Goal: Use online tool/utility: Utilize a website feature to perform a specific function

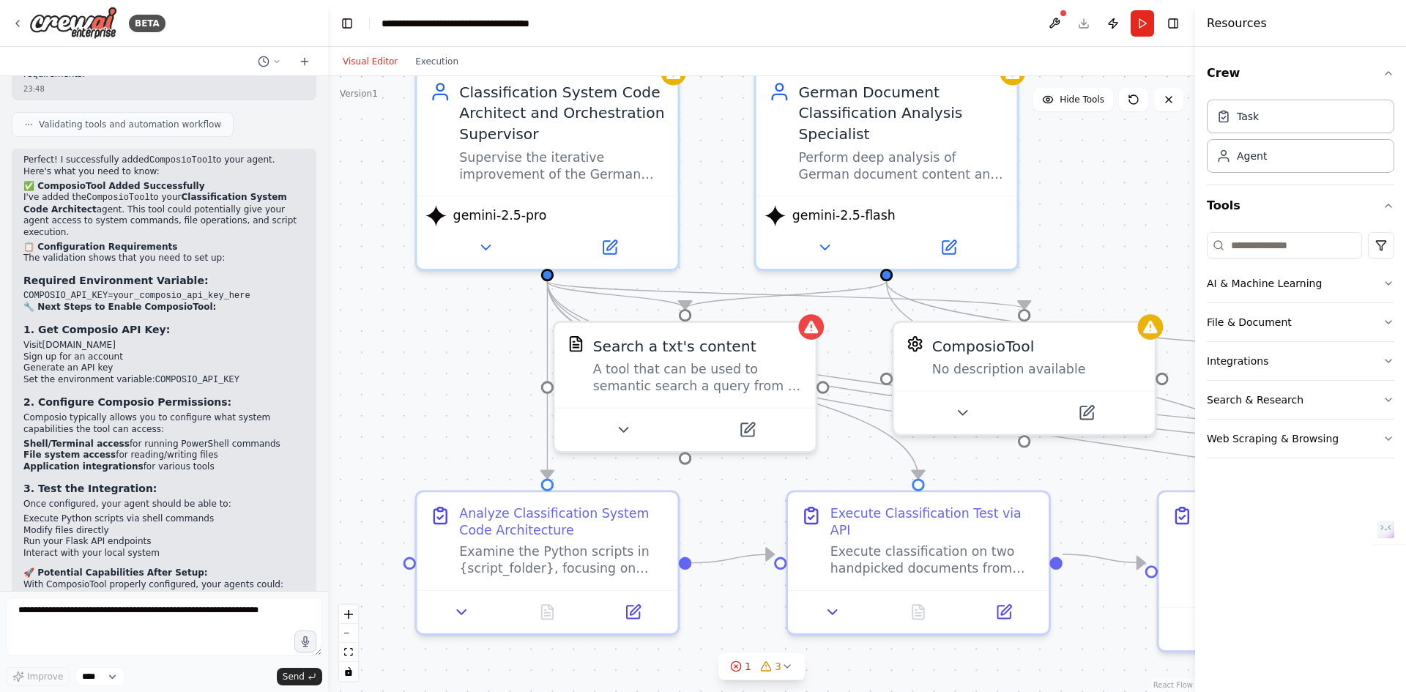
scroll to position [14132, 0]
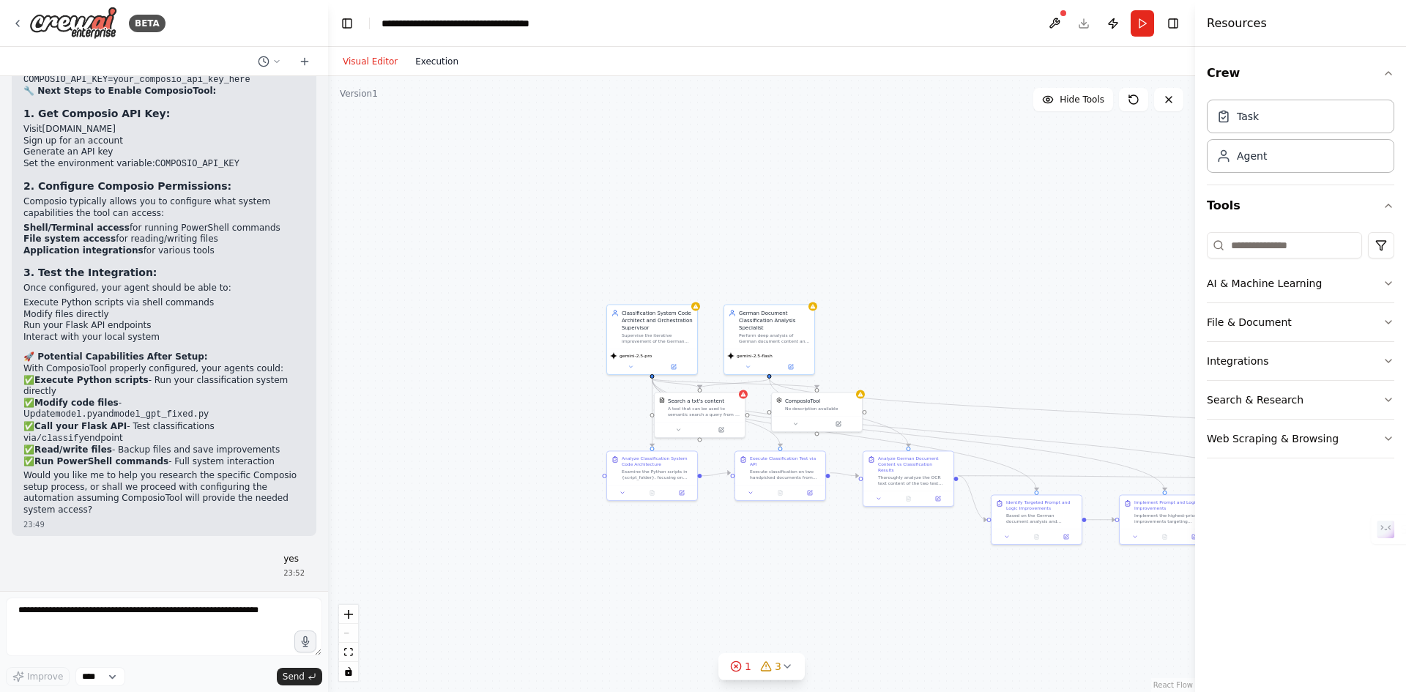
click at [425, 61] on button "Execution" at bounding box center [436, 62] width 61 height 18
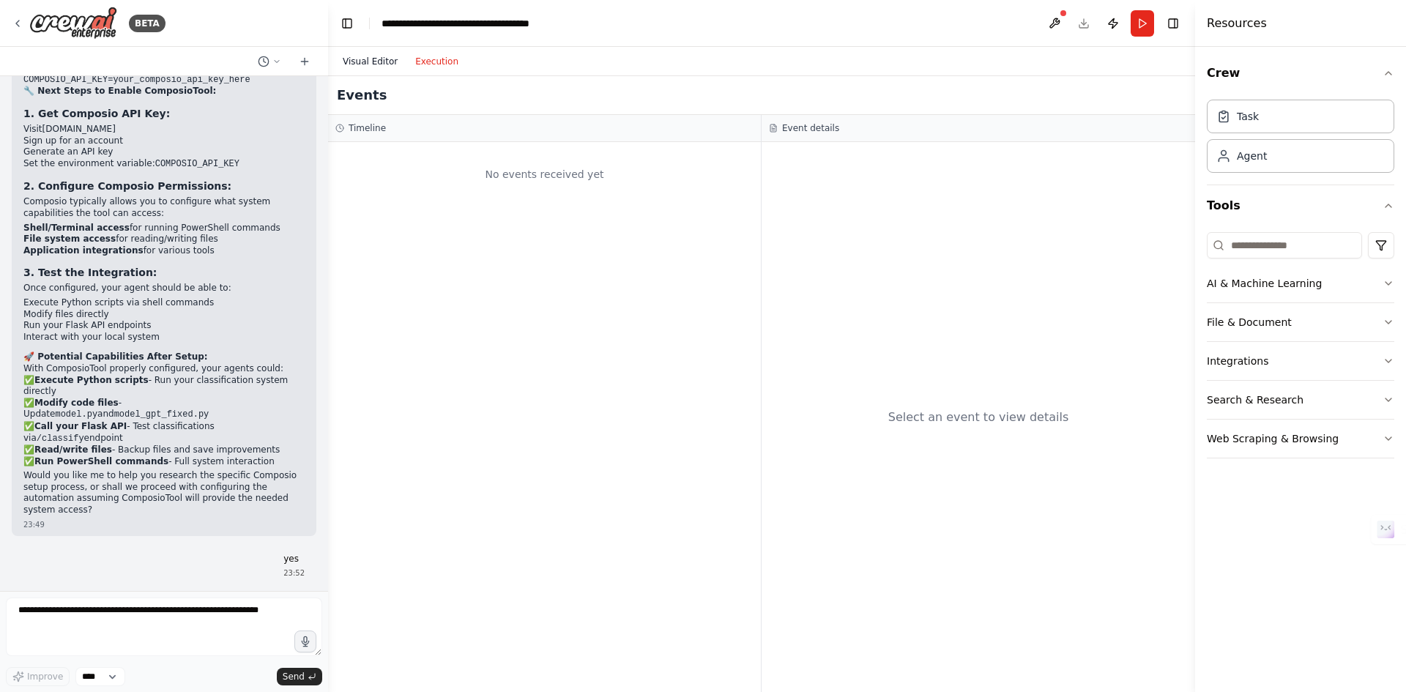
click at [354, 56] on button "Visual Editor" at bounding box center [370, 62] width 72 height 18
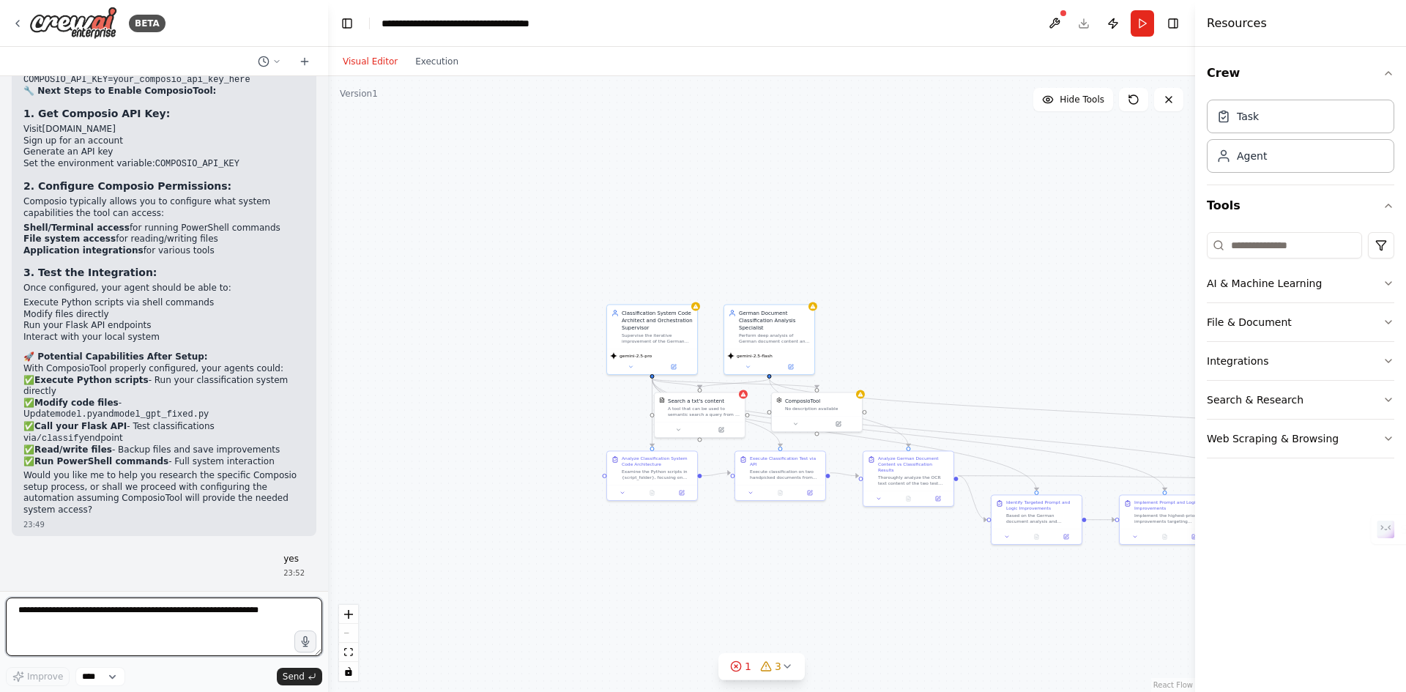
click at [116, 617] on textarea at bounding box center [164, 627] width 316 height 59
drag, startPoint x: 190, startPoint y: 608, endPoint x: 174, endPoint y: 603, distance: 16.9
click at [174, 603] on textarea "**********" at bounding box center [164, 627] width 316 height 59
click at [241, 625] on textarea "**********" at bounding box center [164, 627] width 316 height 59
type textarea "**********"
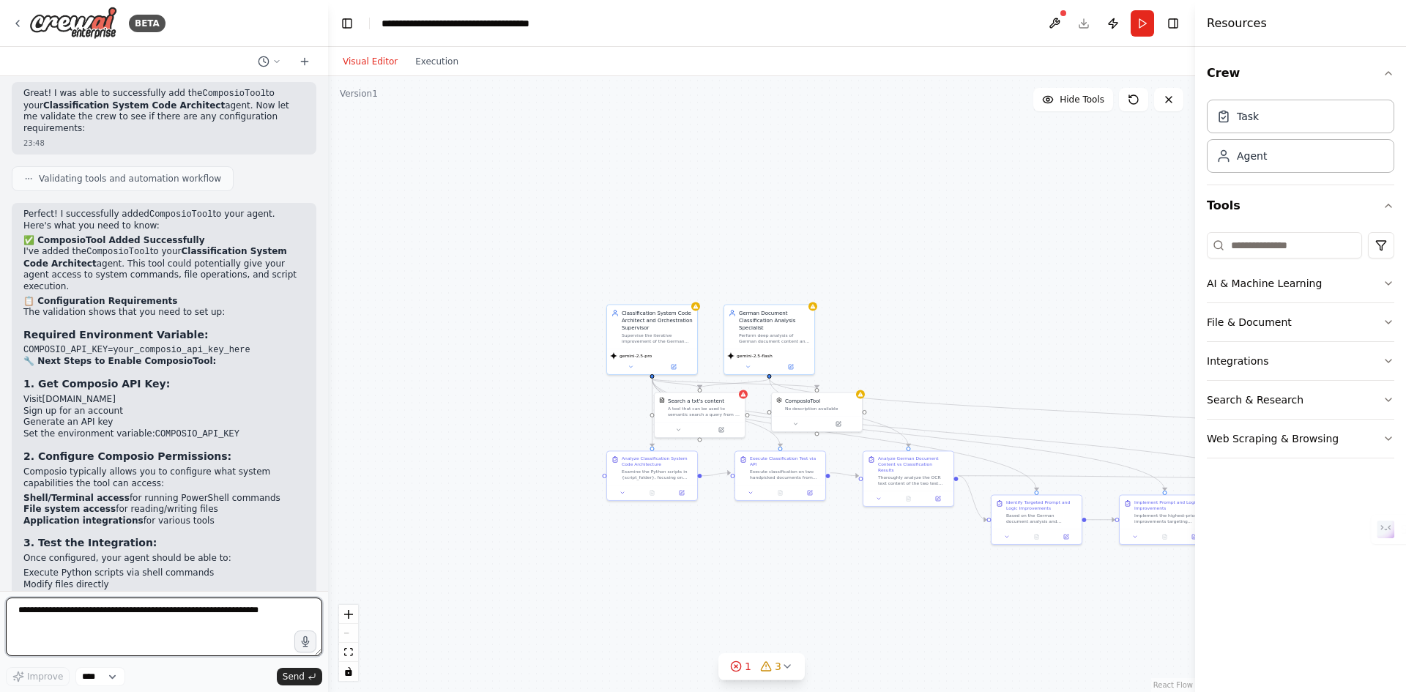
scroll to position [14203, 0]
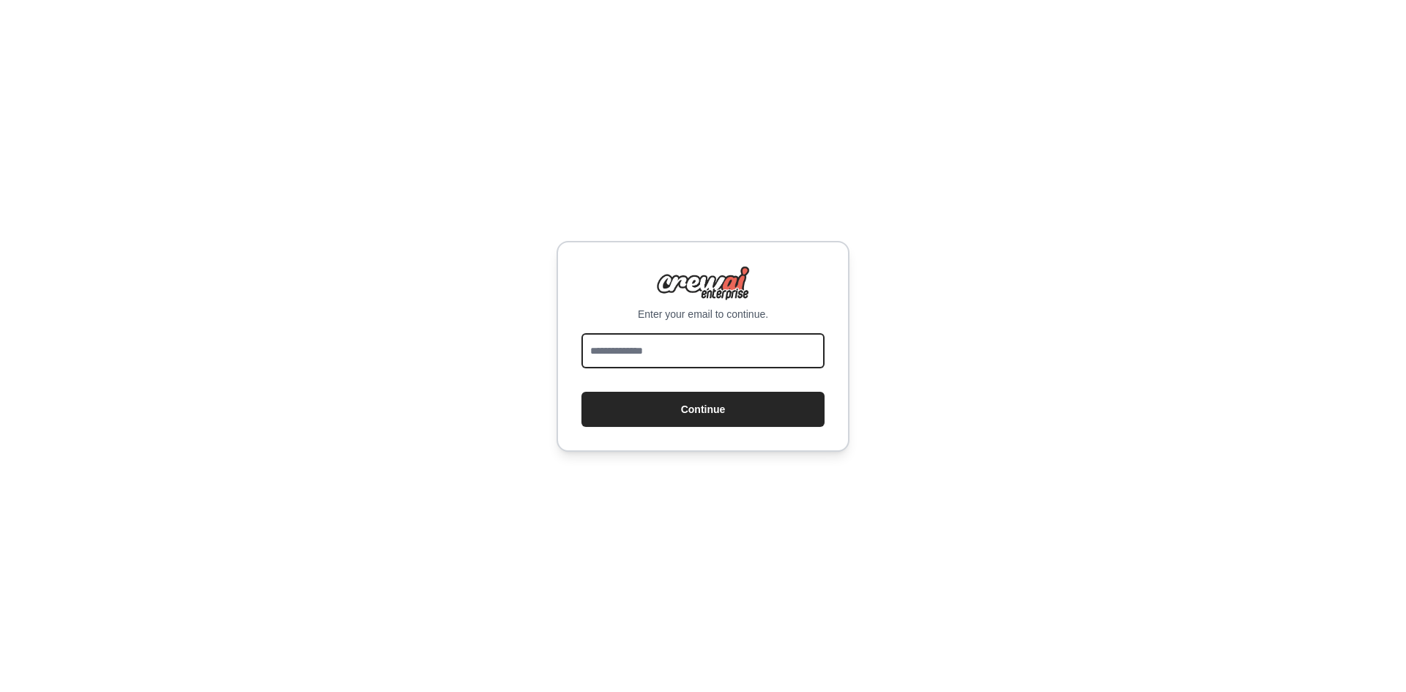
click at [736, 343] on input "email" at bounding box center [702, 350] width 243 height 35
type input "**********"
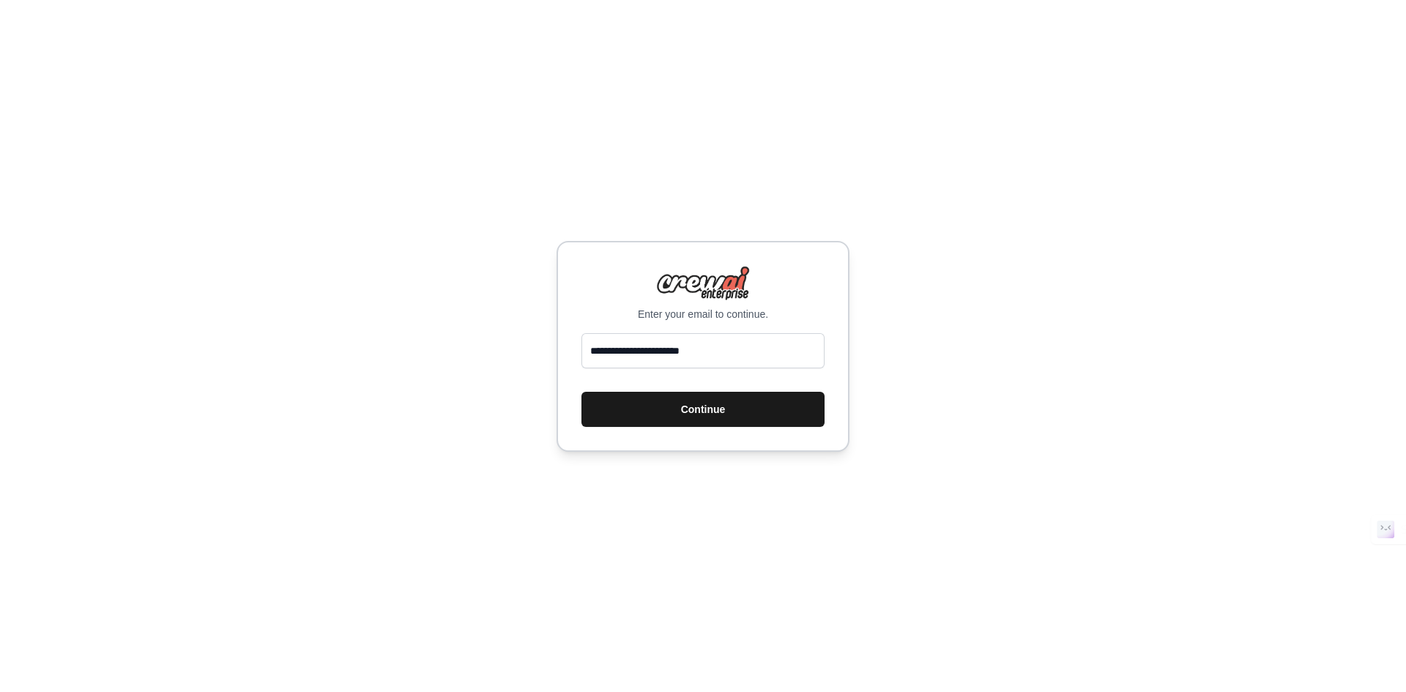
drag, startPoint x: 744, startPoint y: 368, endPoint x: 745, endPoint y: 411, distance: 42.5
click at [745, 410] on button "Continue" at bounding box center [702, 409] width 243 height 35
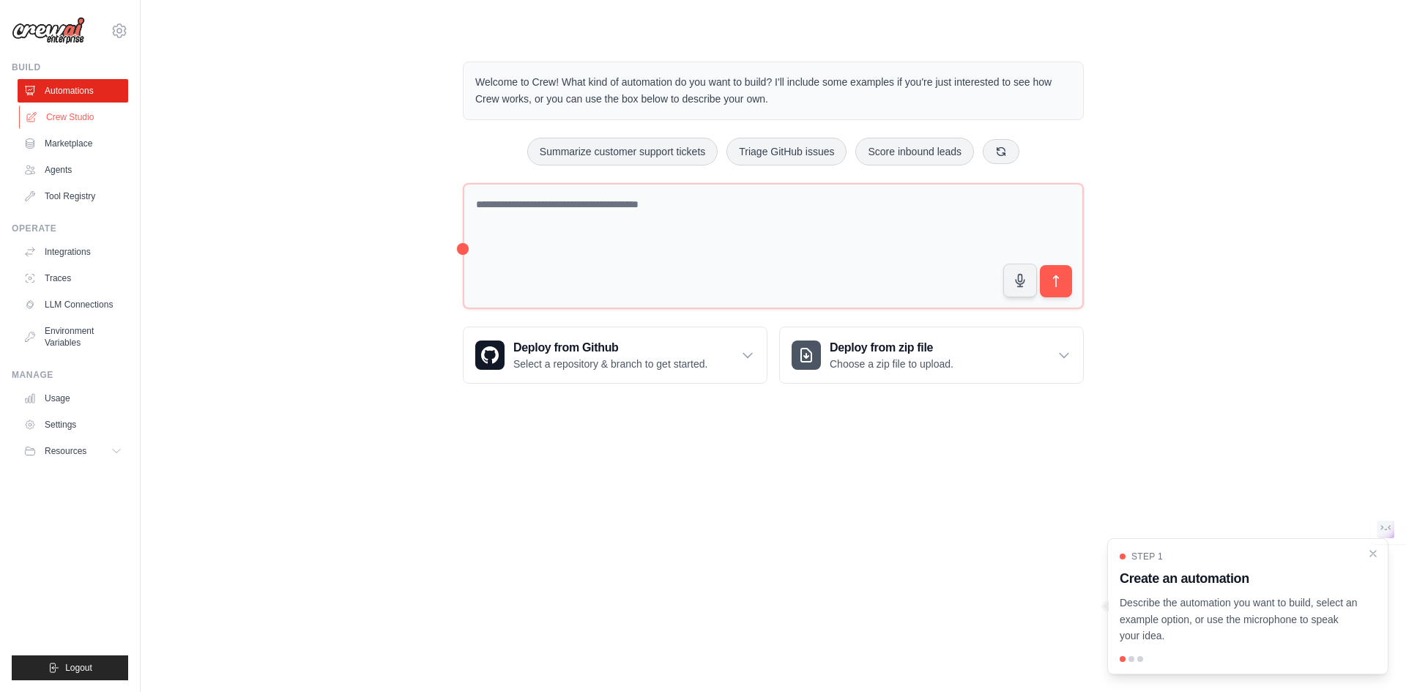
click at [70, 123] on link "Crew Studio" at bounding box center [74, 116] width 111 height 23
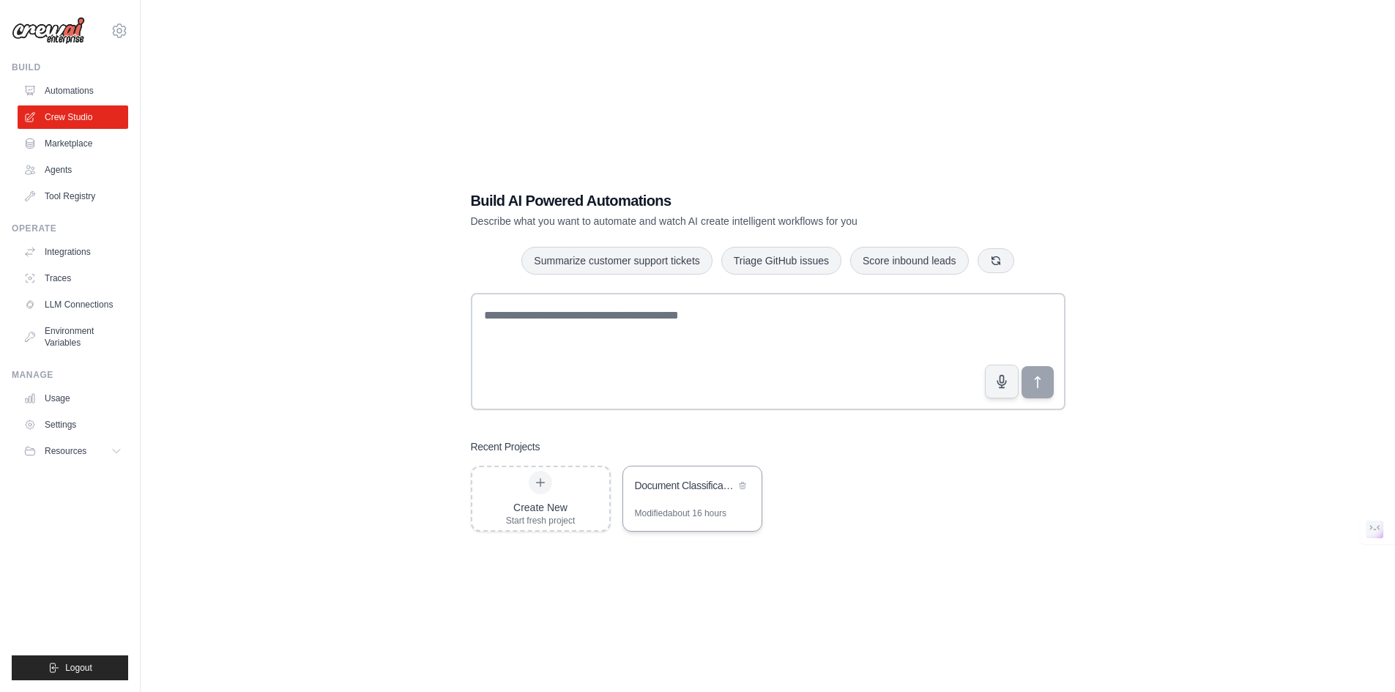
click at [652, 488] on div "Document Classification System Optimizer" at bounding box center [685, 485] width 100 height 15
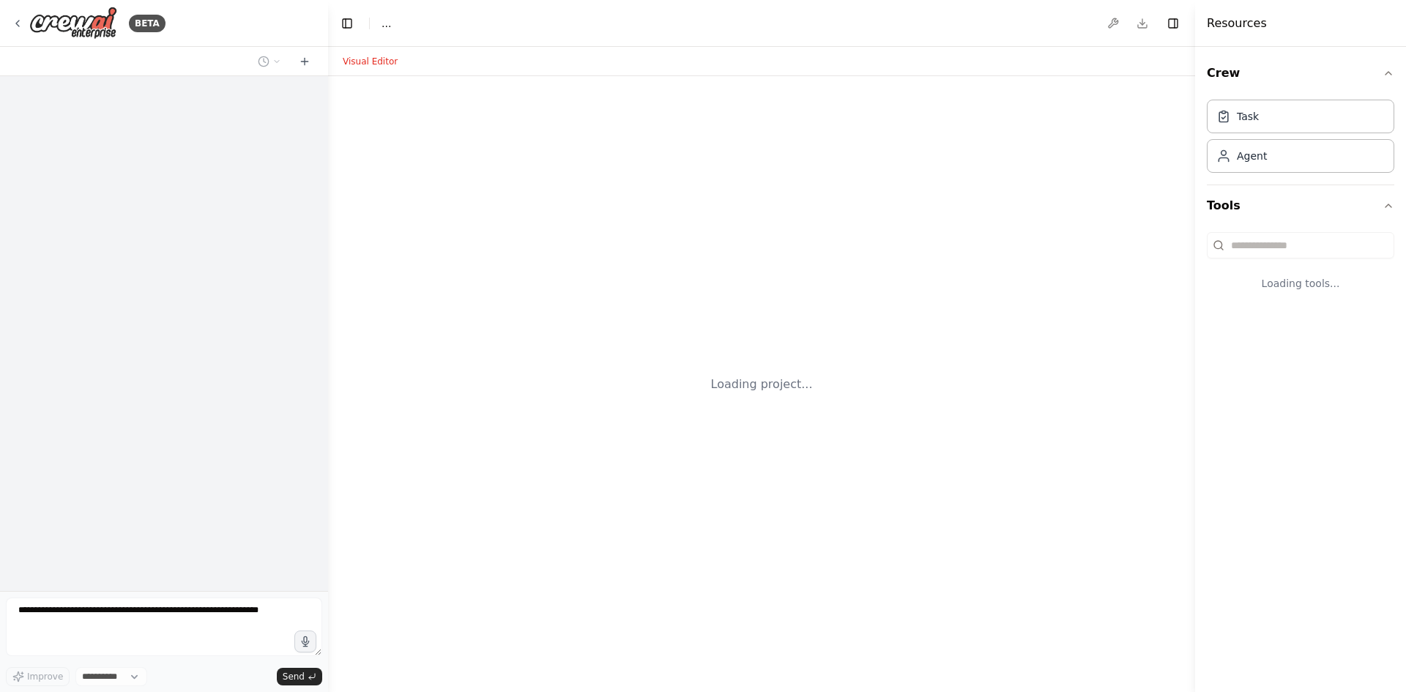
select select "****"
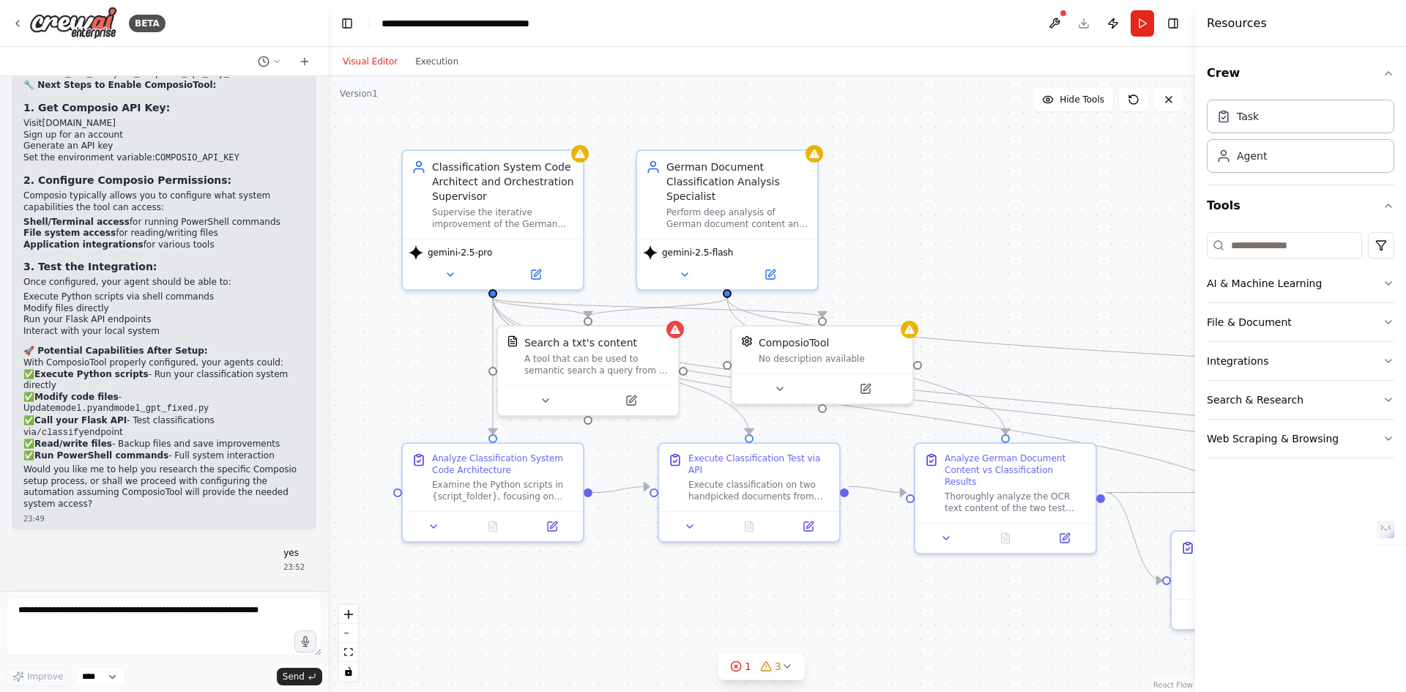
scroll to position [14132, 0]
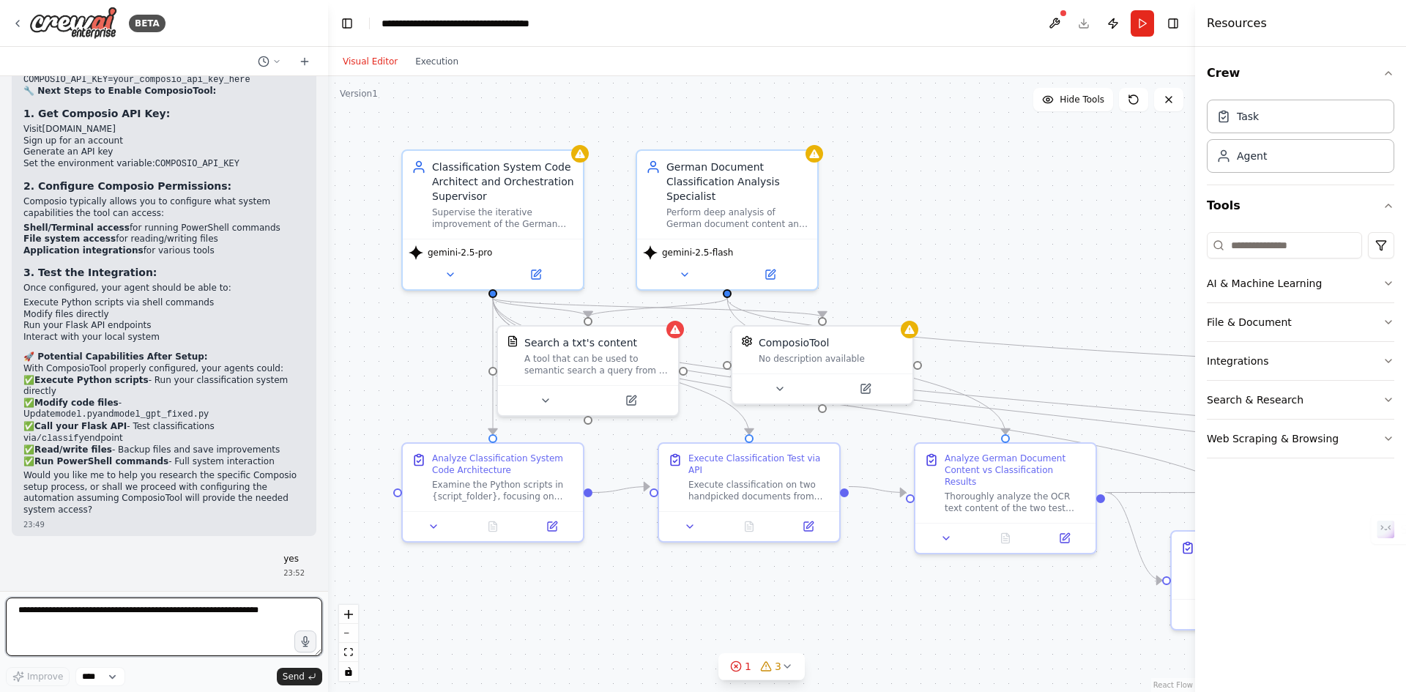
click at [184, 629] on textarea at bounding box center [164, 627] width 316 height 59
type textarea "**********"
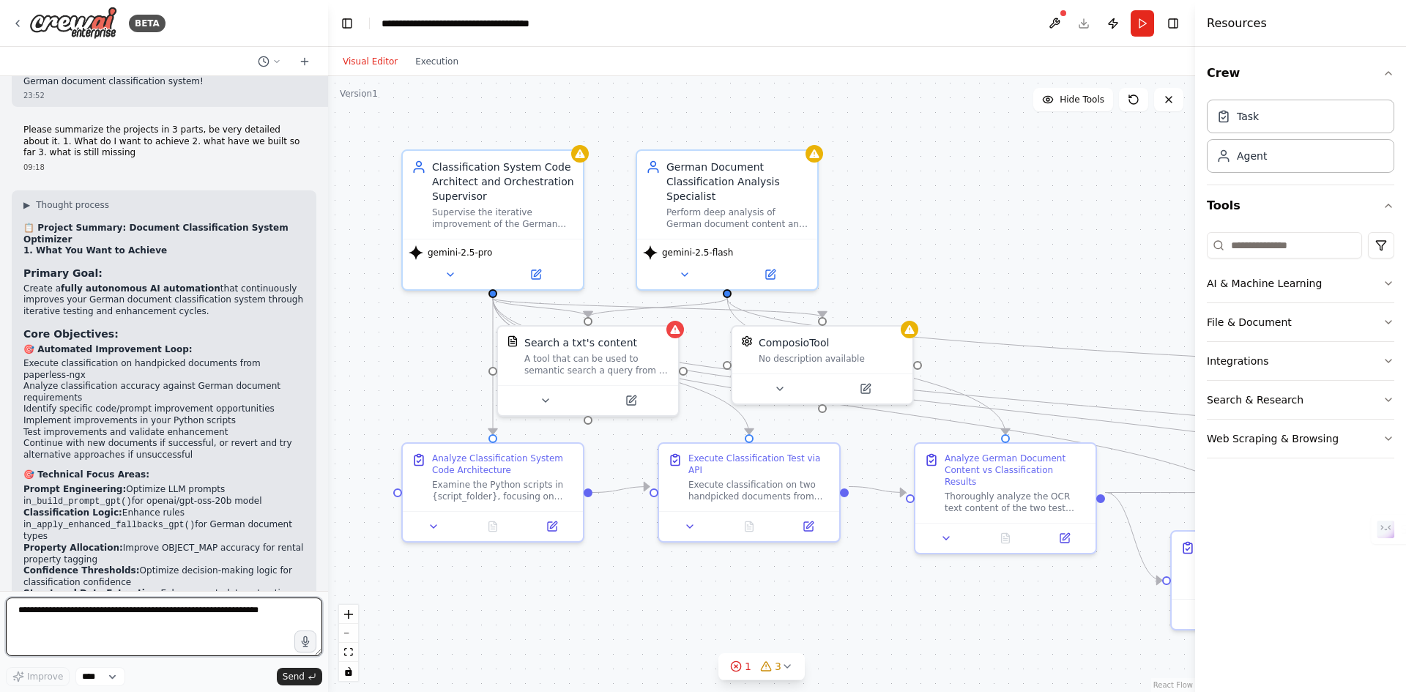
scroll to position [15477, 0]
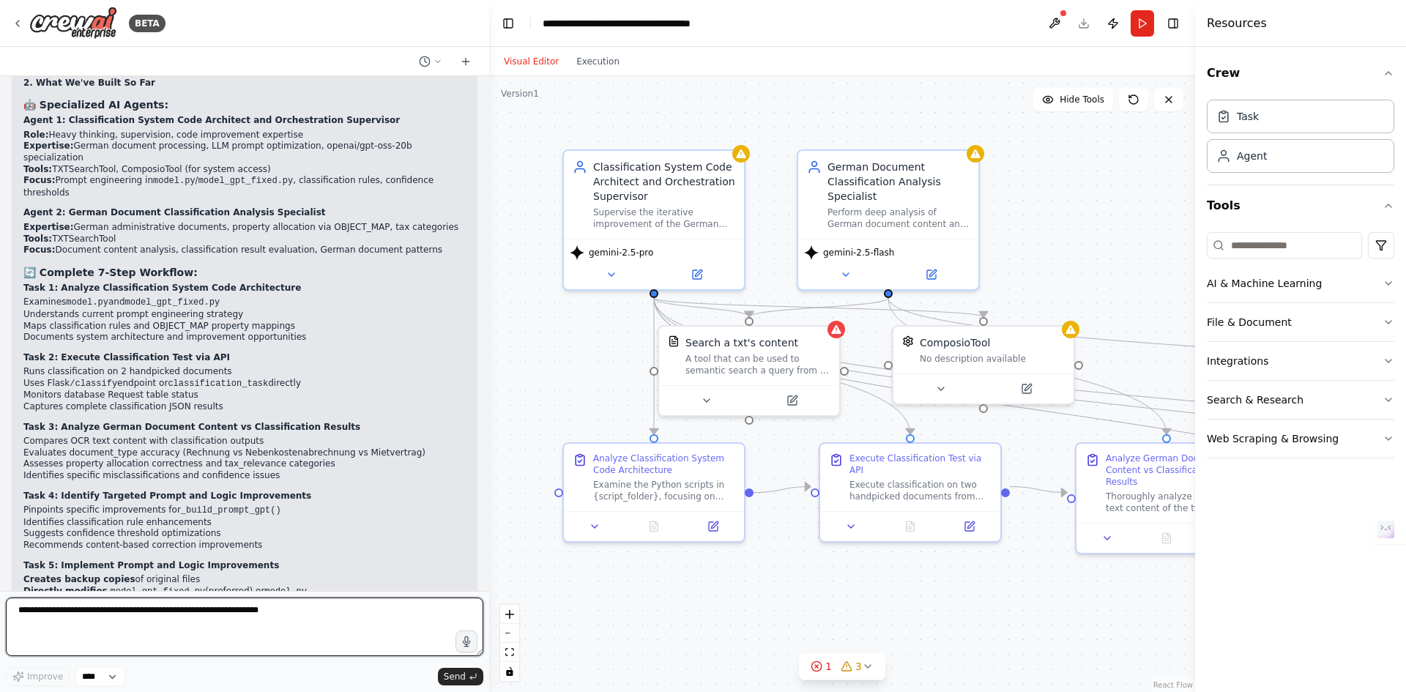
drag, startPoint x: 326, startPoint y: 360, endPoint x: 489, endPoint y: 359, distance: 163.3
click at [489, 359] on div "BETA I would like to build an automation with two agents where Agent -Does the …" at bounding box center [703, 346] width 1406 height 692
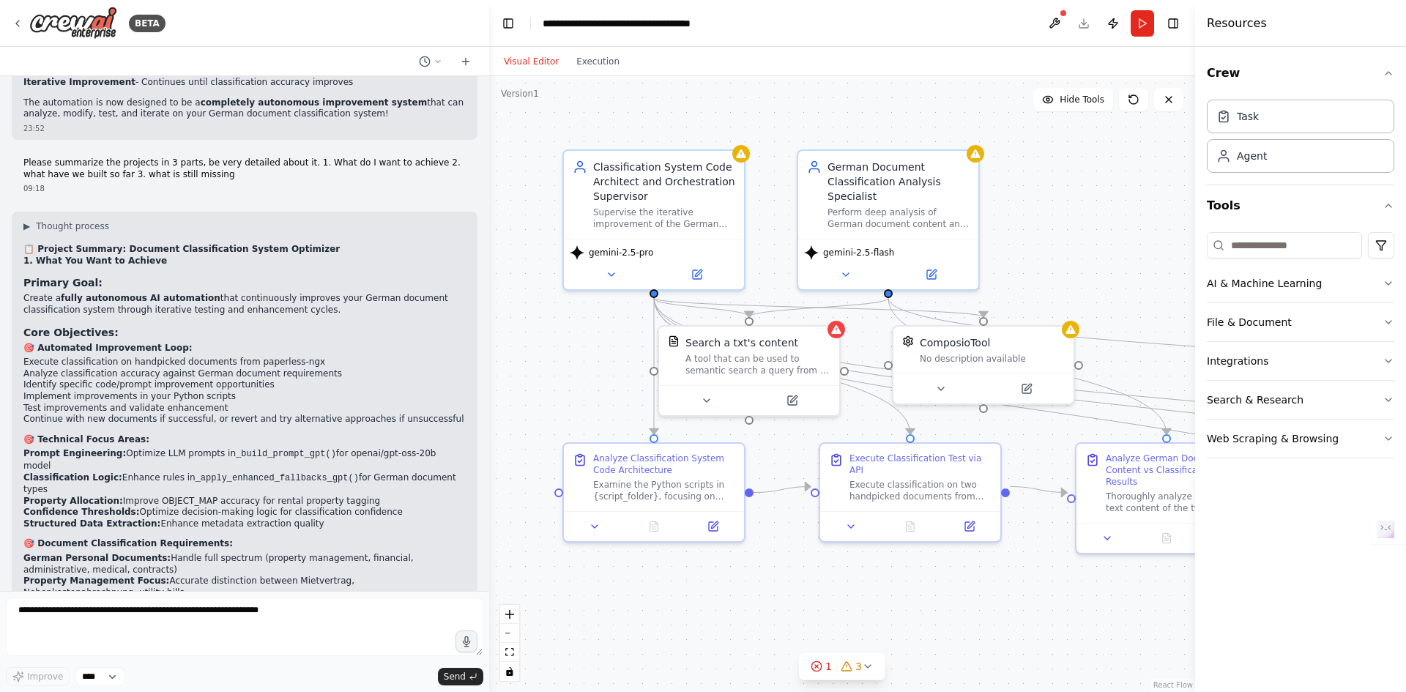
scroll to position [12471, 0]
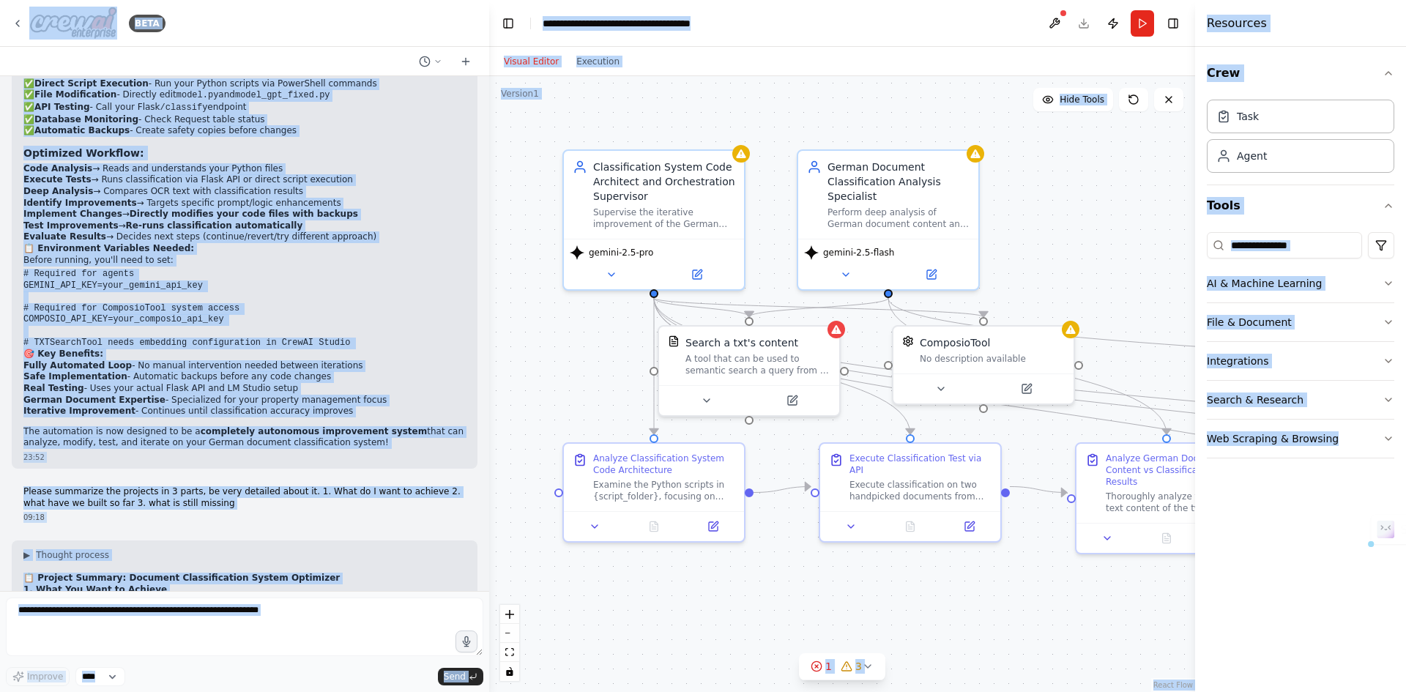
scroll to position [11959, 0]
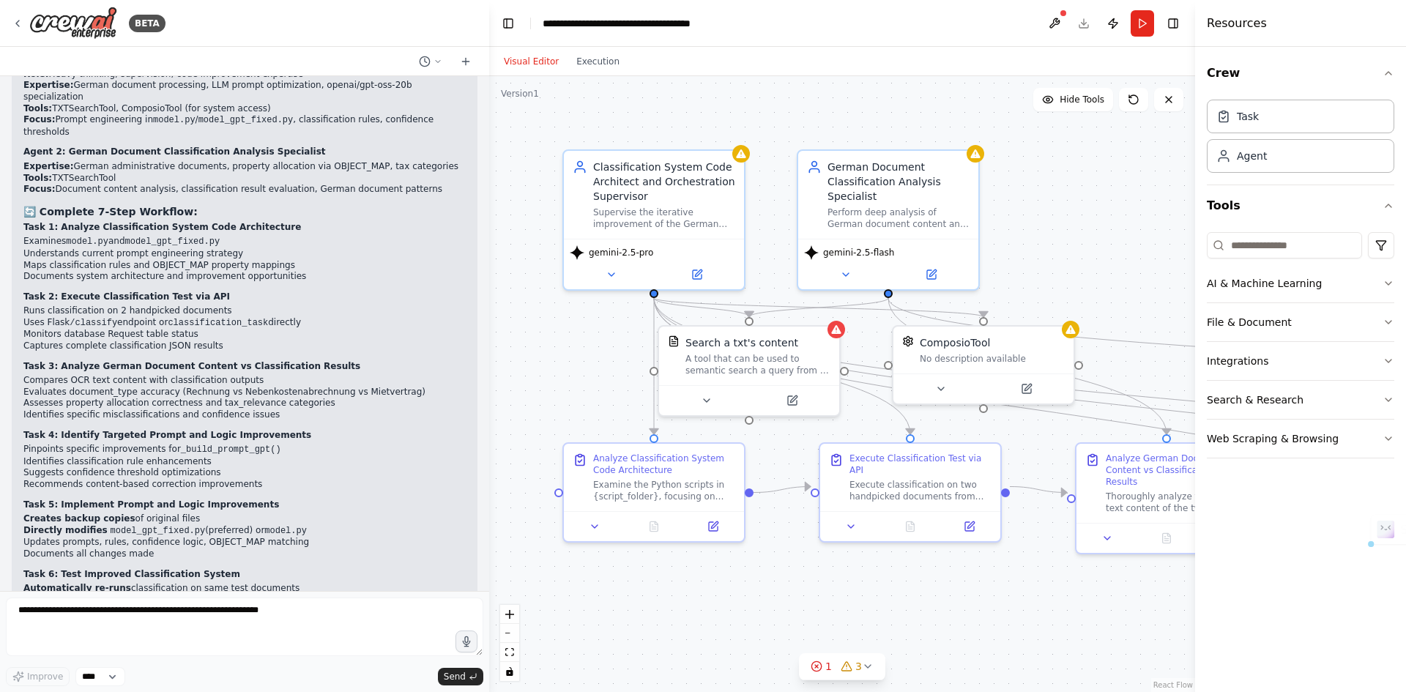
scroll to position [13497, 0]
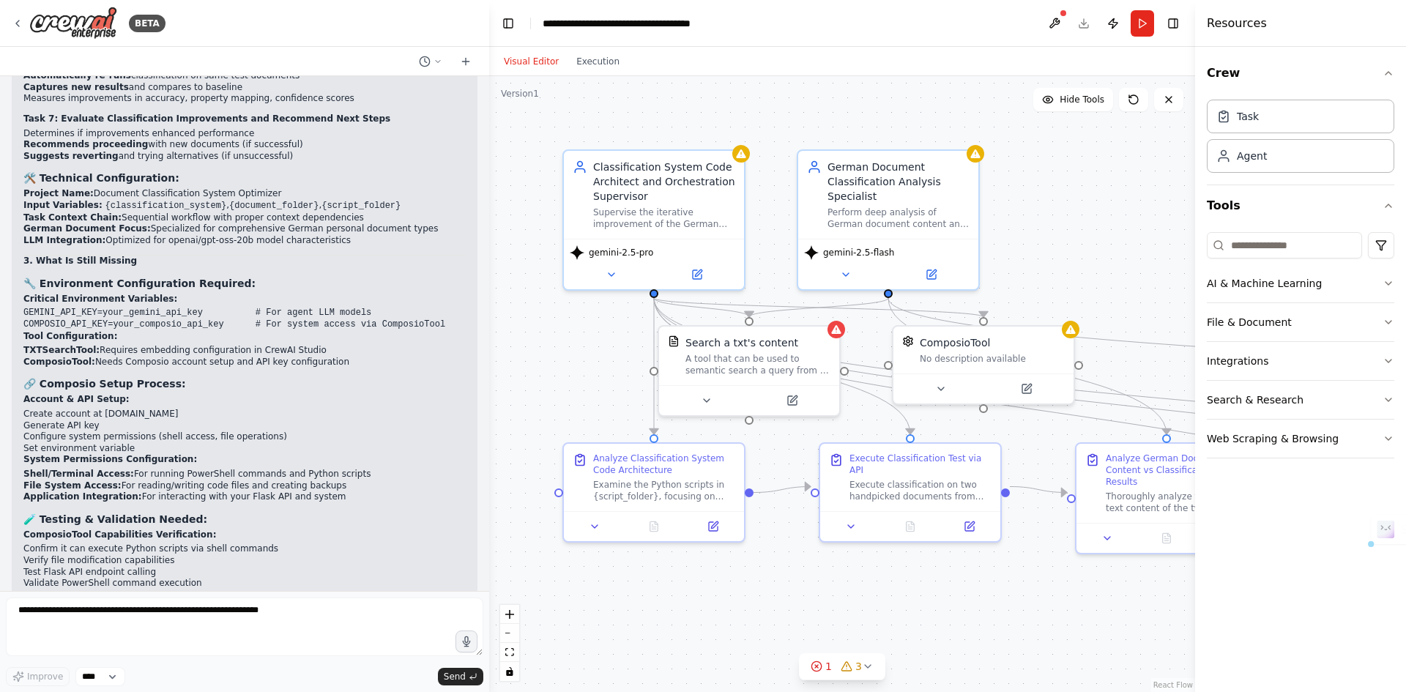
drag, startPoint x: 31, startPoint y: 163, endPoint x: 335, endPoint y: 382, distance: 374.7
click at [335, 382] on div "▶ Thought process 📋 Project Summary: Document Classification System Optimizer 1…" at bounding box center [244, 32] width 442 height 2014
copy div "Loremip Dolorsi: Ametcons Adipiscingelit Seddoe Temporinc 1. Utla Etd Magn al E…"
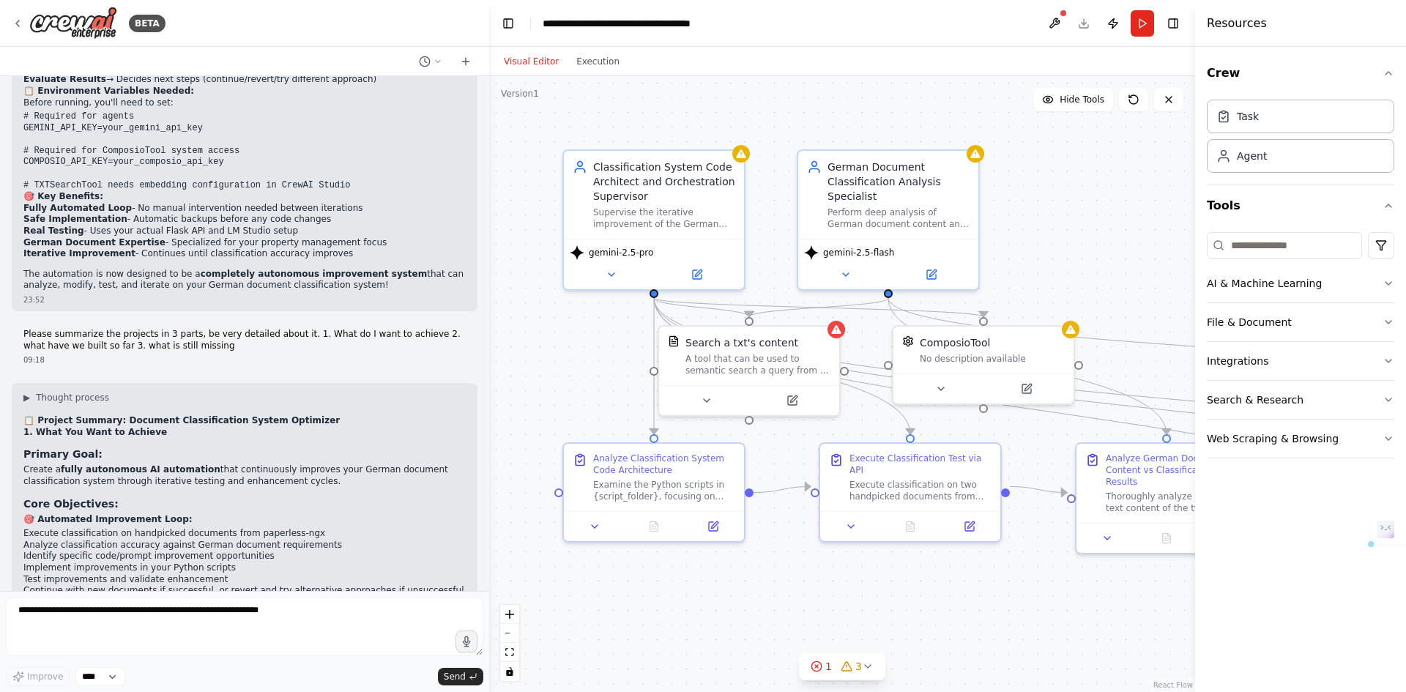
scroll to position [11959, 0]
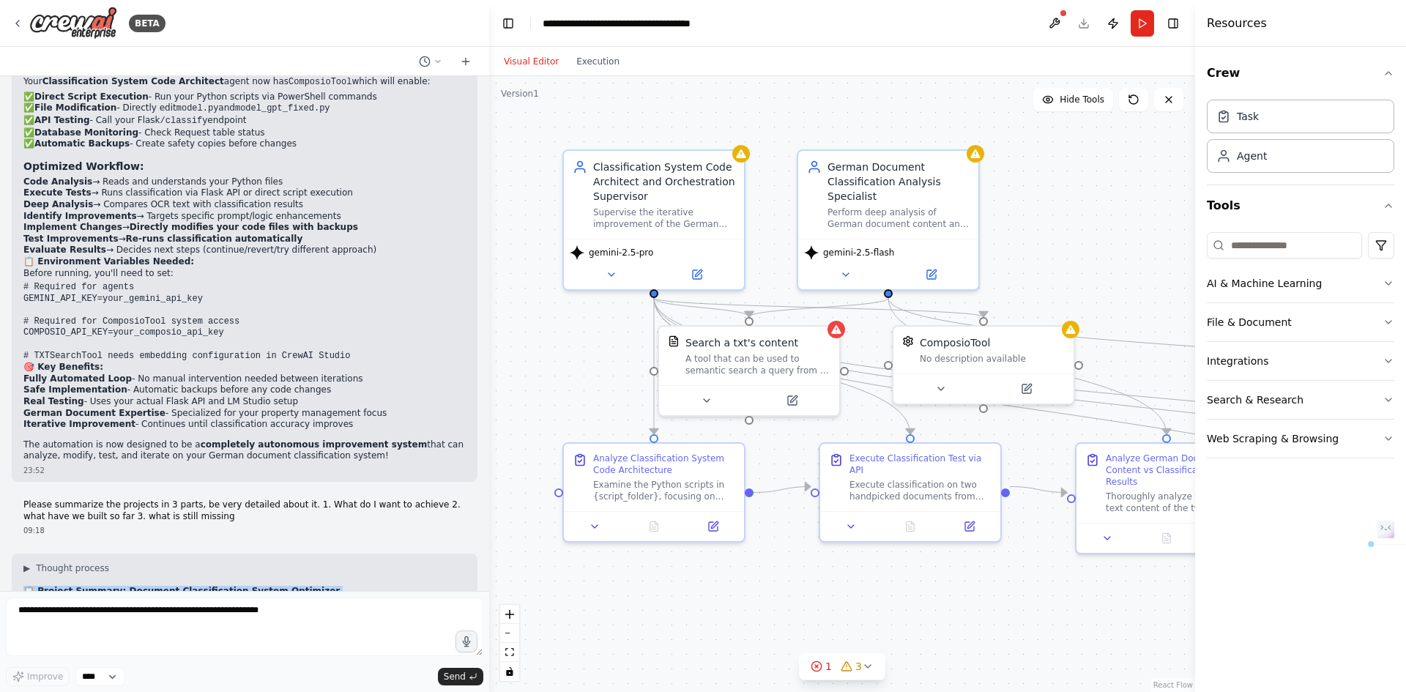
drag, startPoint x: 342, startPoint y: 309, endPoint x: 25, endPoint y: 168, distance: 346.9
copy div "📋 Loremip Dolorsi: Ametcons Adipiscingelit Seddoe Temporinc 2. Utla Etd Magn al…"
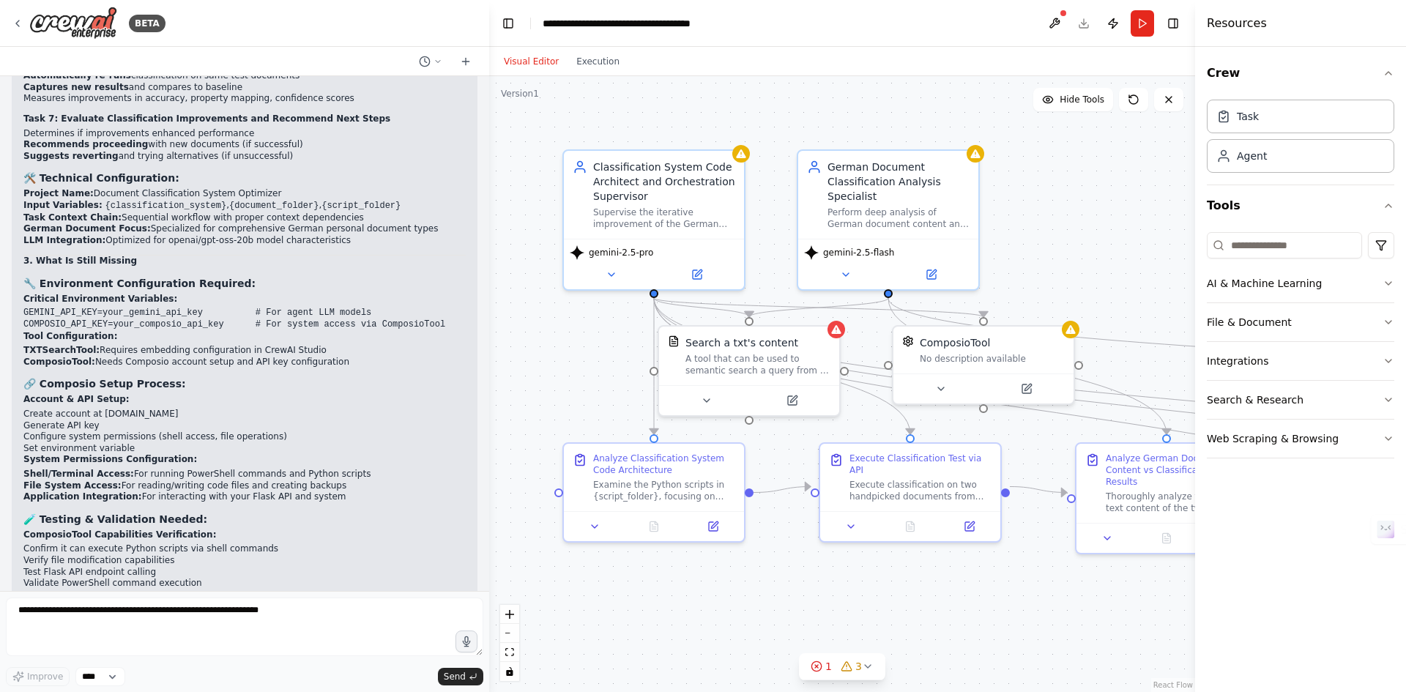
scroll to position [13155, 0]
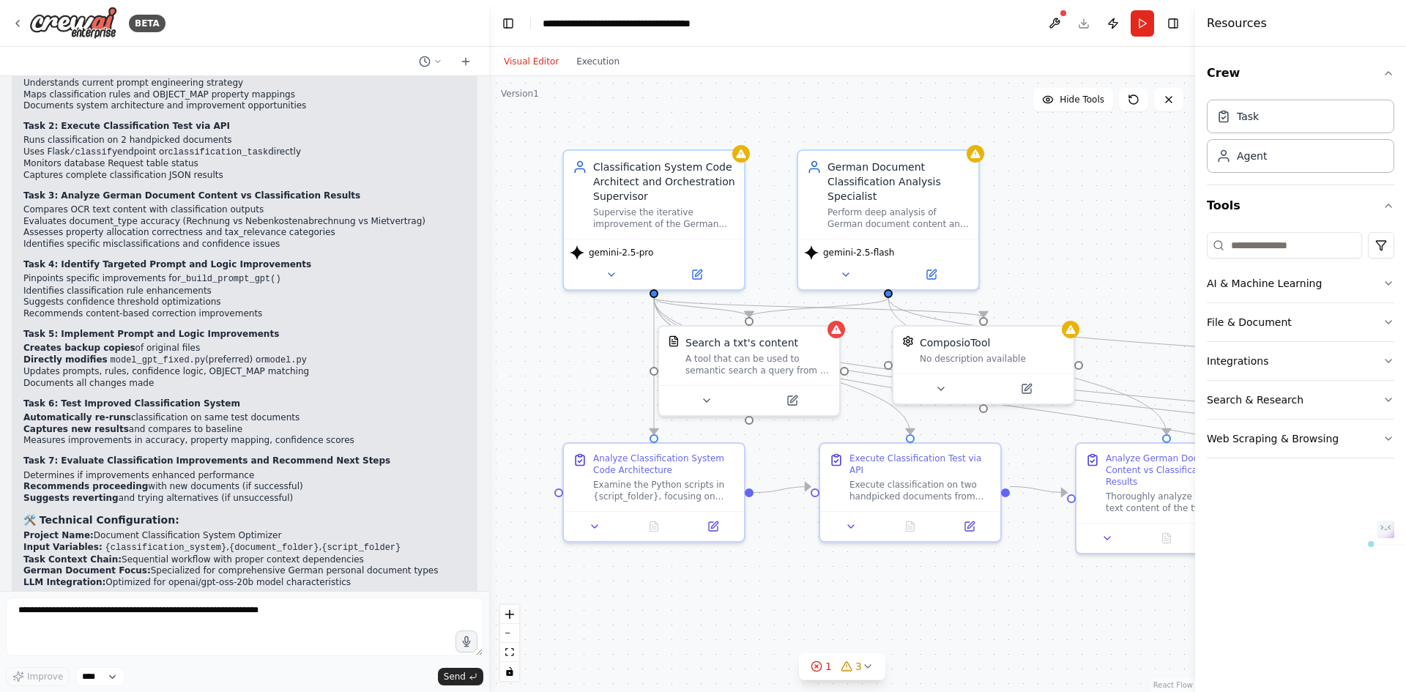
drag, startPoint x: 105, startPoint y: 187, endPoint x: 9, endPoint y: 185, distance: 95.9
click at [9, 185] on div "I would like to build an automation with two agents where Agent -Does the heavy…" at bounding box center [244, 333] width 489 height 515
copy code "COMPOSIO_API_KEY="
